Goal: Information Seeking & Learning: Learn about a topic

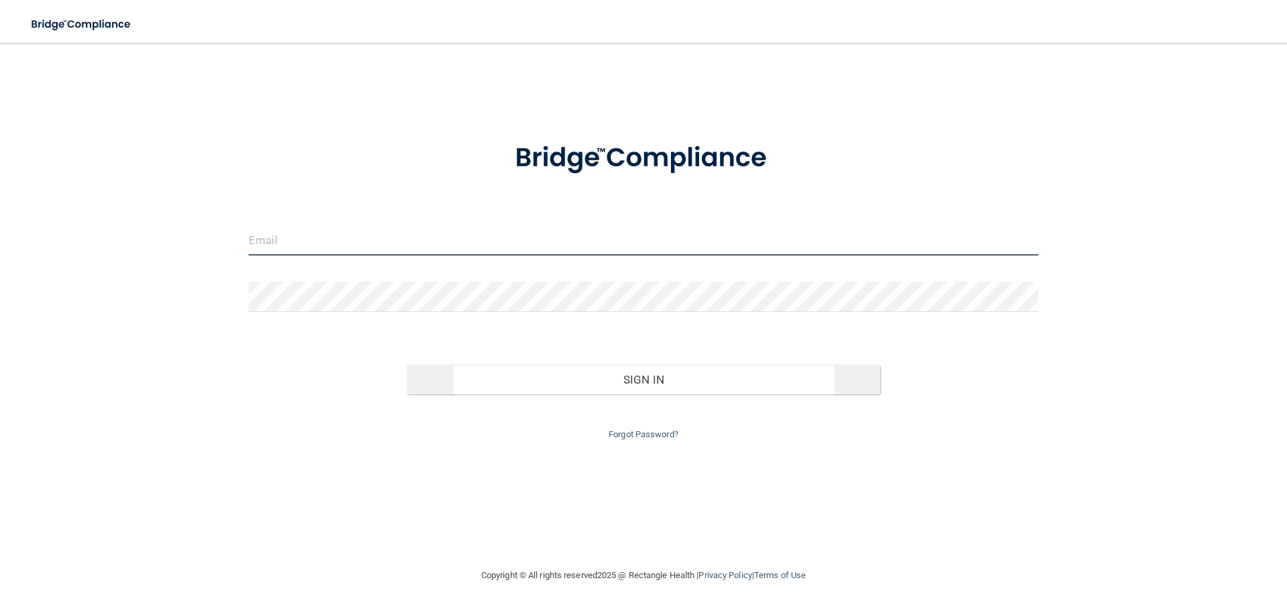
type input "[EMAIL_ADDRESS][DOMAIN_NAME]"
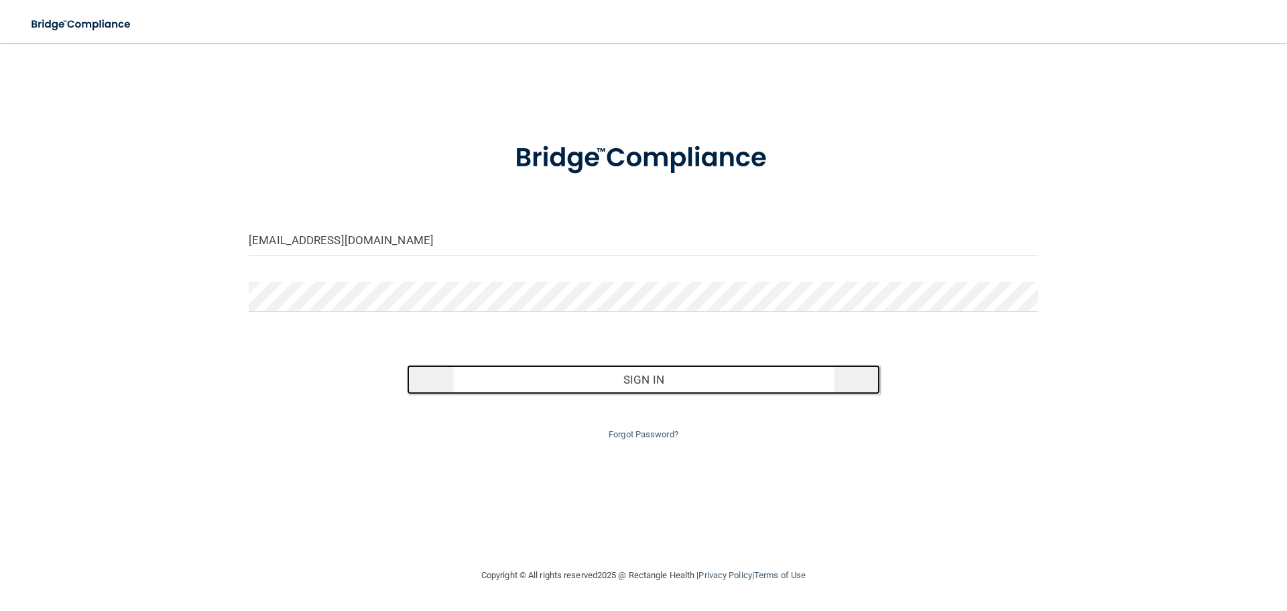
click at [652, 375] on button "Sign In" at bounding box center [644, 379] width 474 height 29
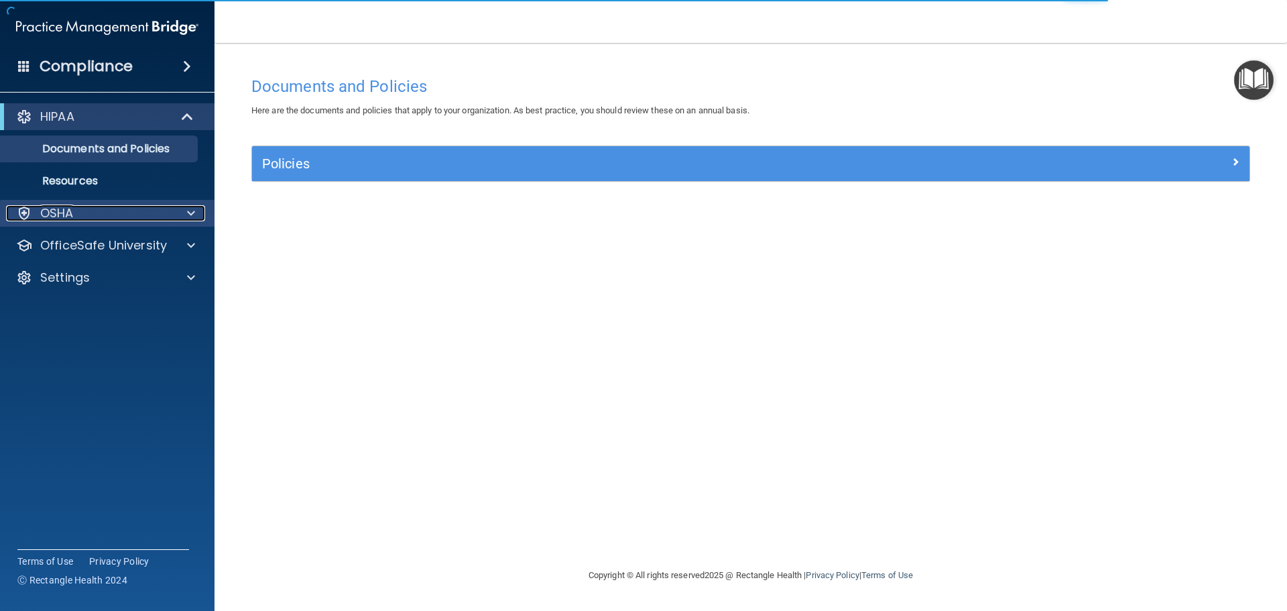
click at [189, 209] on span at bounding box center [191, 213] width 8 height 16
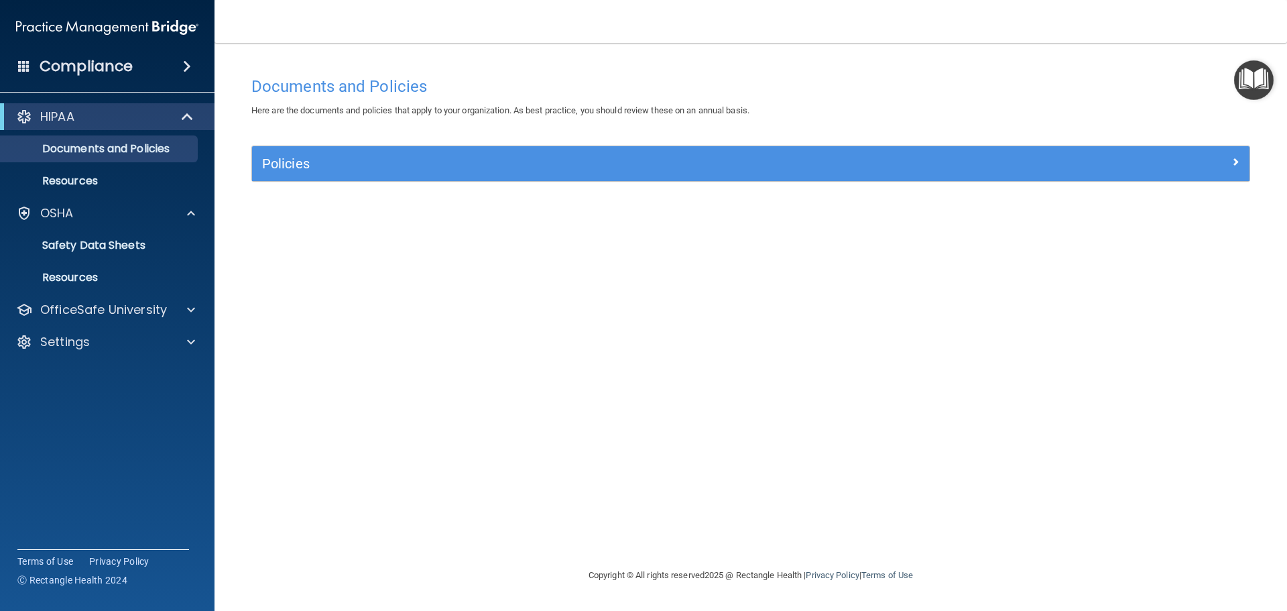
click at [187, 64] on span at bounding box center [187, 66] width 8 height 16
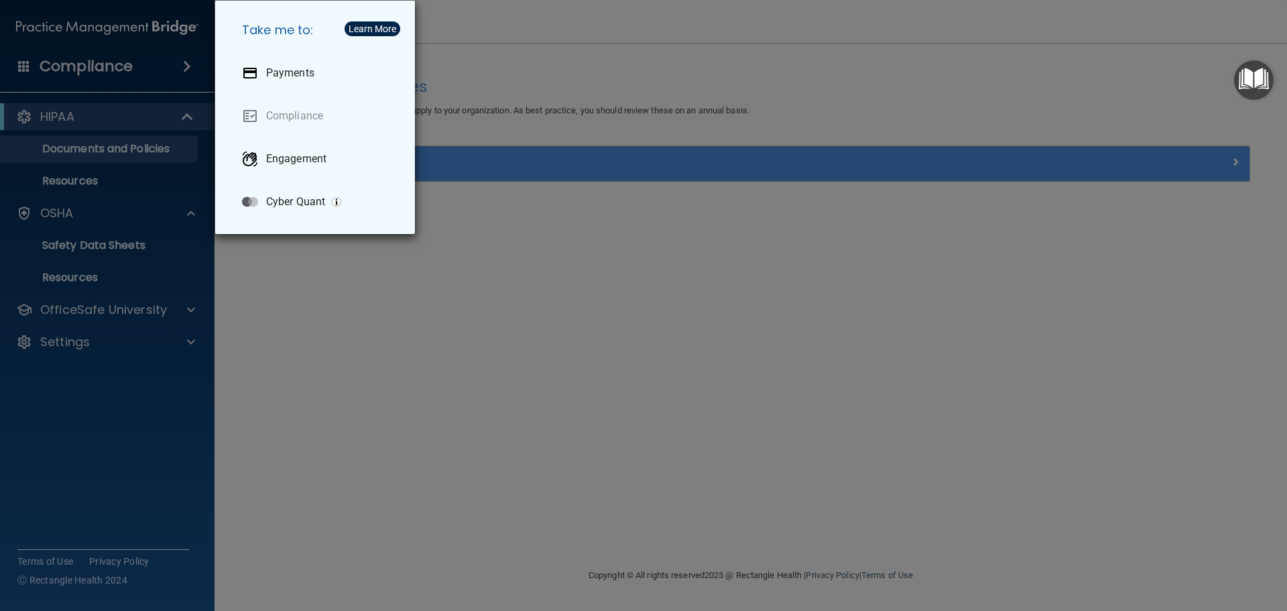
click at [337, 199] on img "button" at bounding box center [336, 201] width 9 height 9
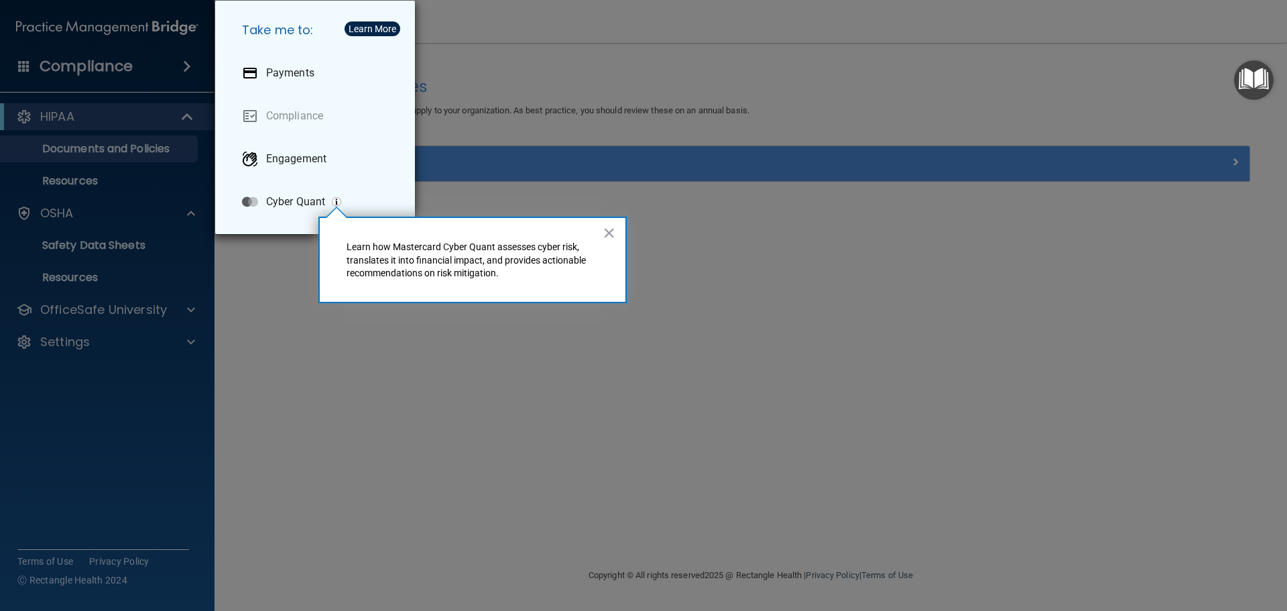
click at [337, 199] on img "button" at bounding box center [336, 201] width 9 height 9
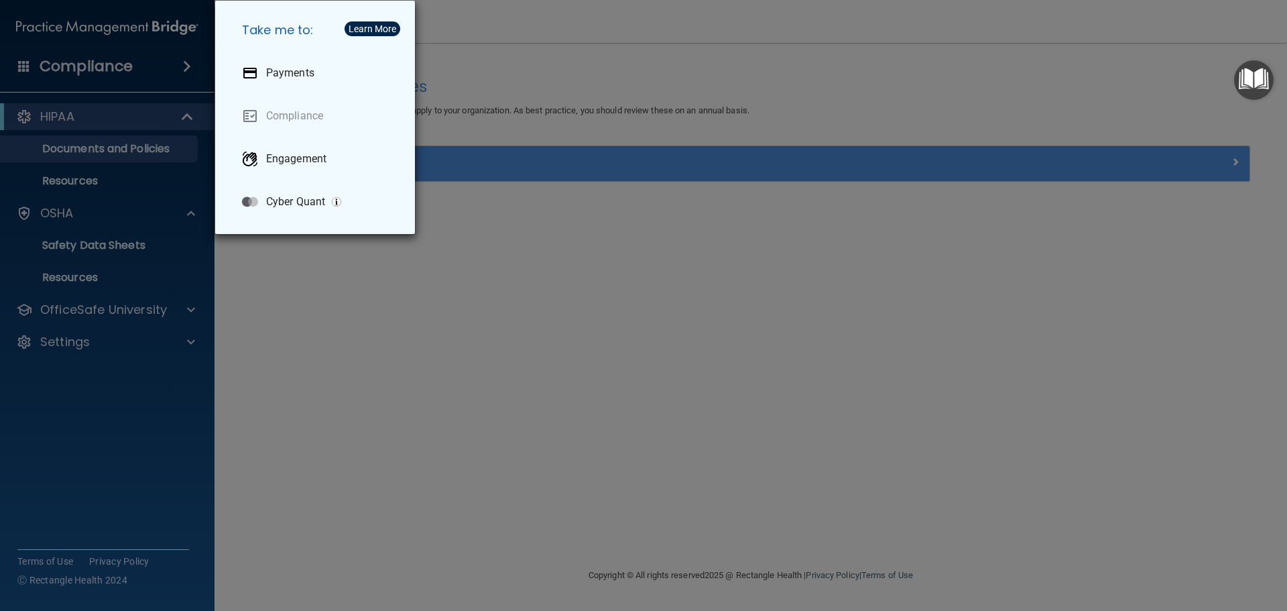
click at [190, 209] on div "Take me to: Payments Compliance Engagement Cyber Quant" at bounding box center [643, 305] width 1287 height 611
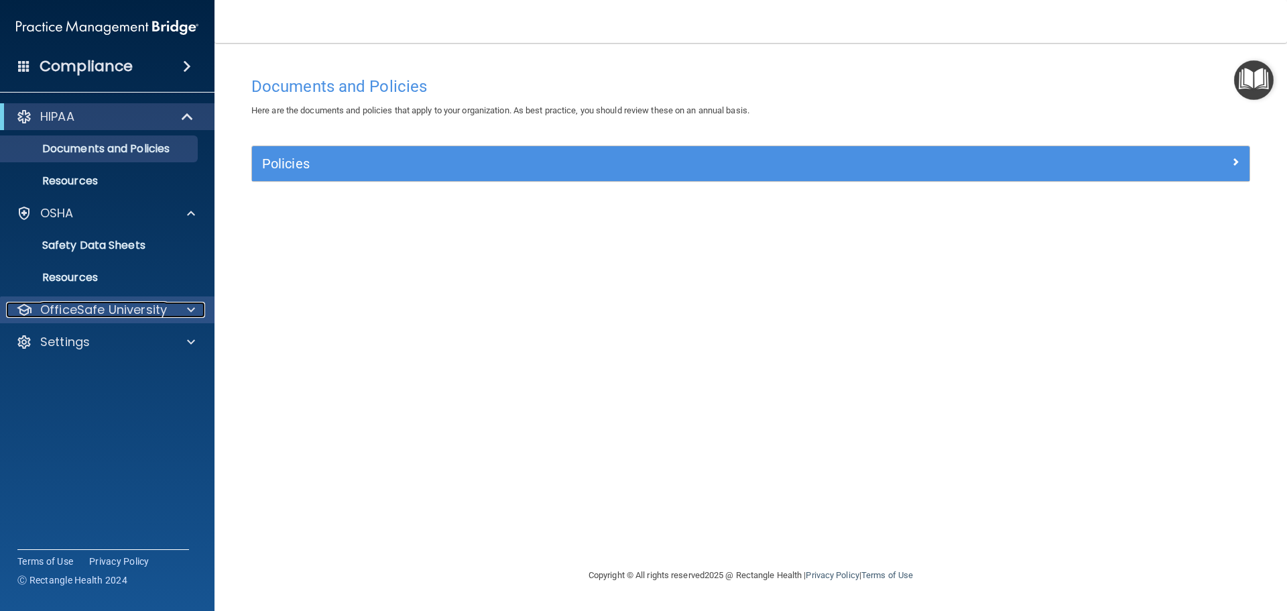
click at [186, 308] on div at bounding box center [189, 310] width 34 height 16
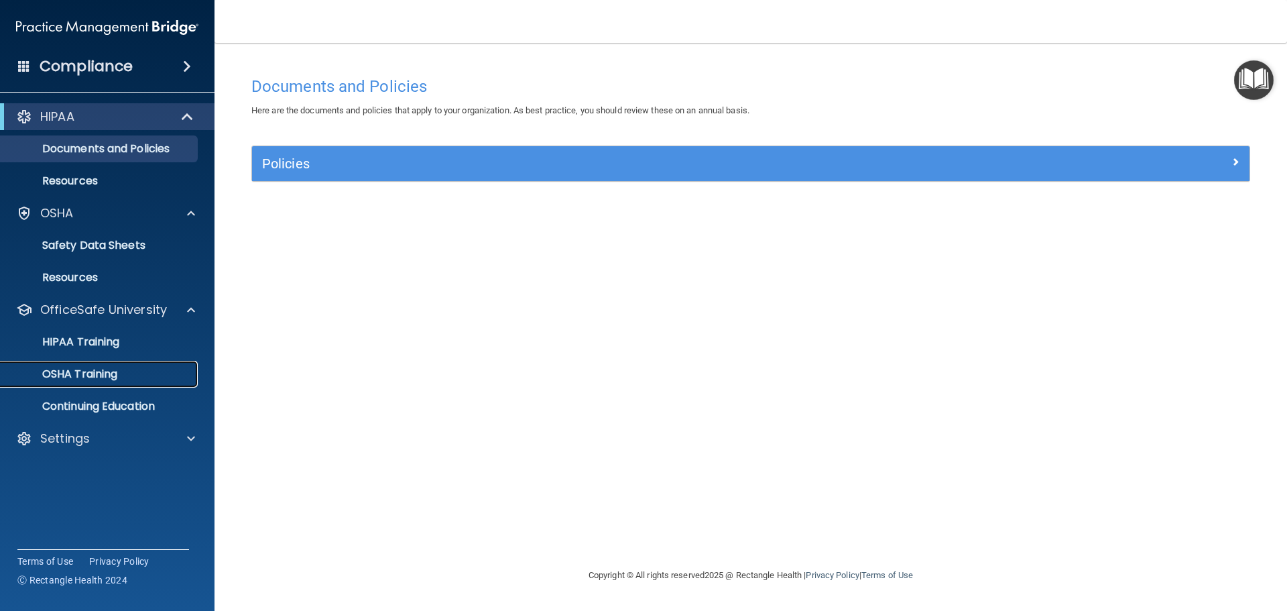
click at [82, 369] on p "OSHA Training" at bounding box center [63, 373] width 109 height 13
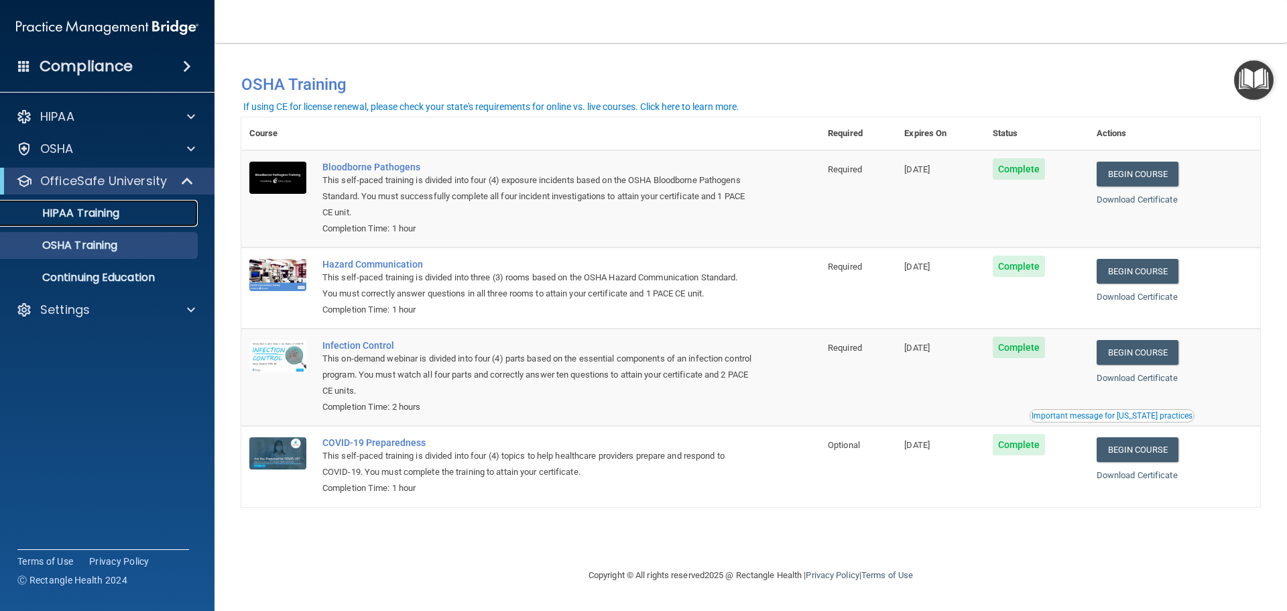
click at [95, 217] on p "HIPAA Training" at bounding box center [64, 212] width 111 height 13
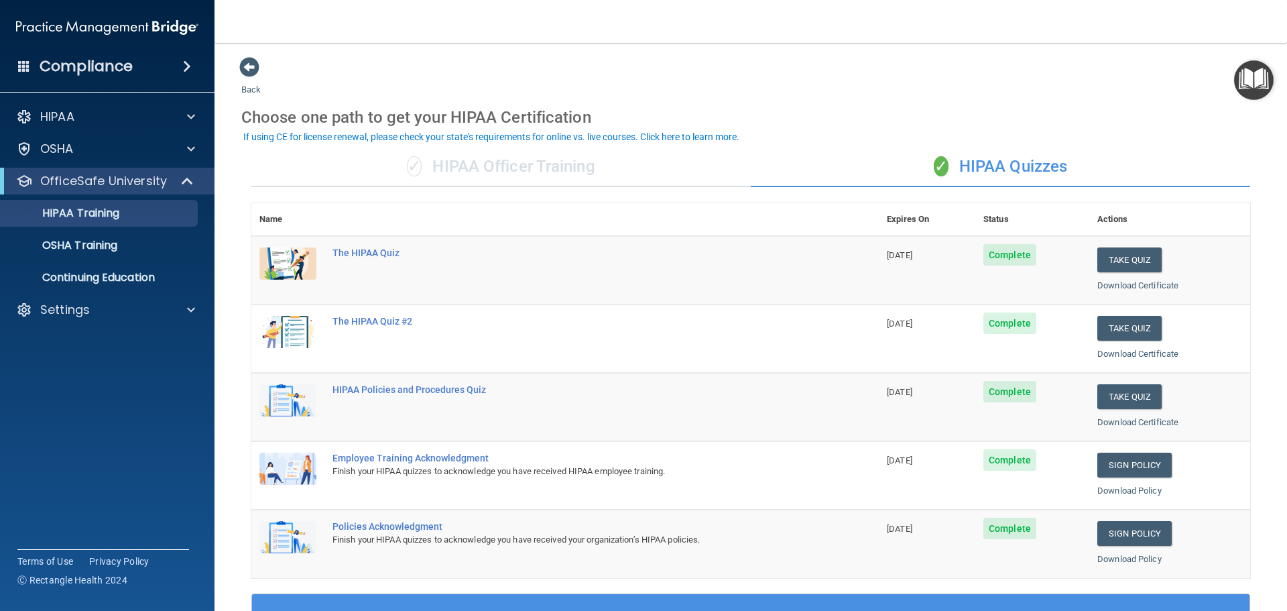
click at [1260, 585] on main "Back Choose one path to get your HIPAA Certification ✓ HIPAA Officer Training ✓…" at bounding box center [751, 327] width 1073 height 568
click at [1184, 108] on div "Choose one path to get your HIPAA Certification" at bounding box center [750, 117] width 1019 height 39
